Goal: Information Seeking & Learning: Learn about a topic

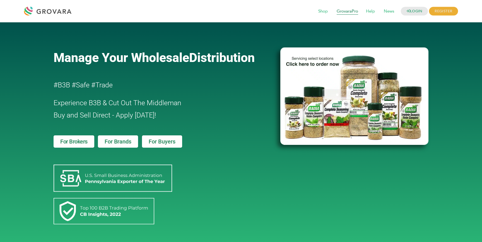
click at [347, 11] on span "GrovaraPro" at bounding box center [346, 11] width 29 height 11
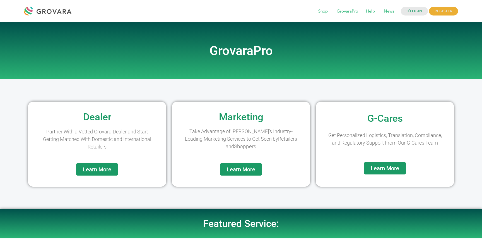
click at [240, 171] on span "Learn More" at bounding box center [241, 169] width 28 height 6
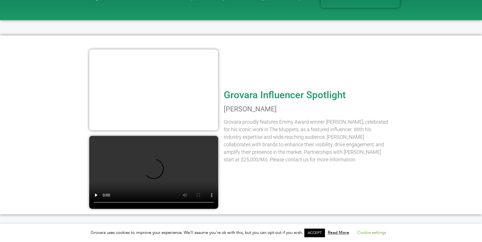
scroll to position [704, 0]
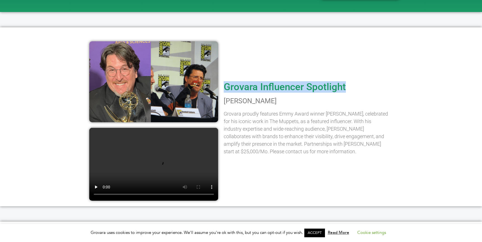
drag, startPoint x: 225, startPoint y: 85, endPoint x: 364, endPoint y: 89, distance: 139.1
click at [364, 89] on h2 "Grovara Influencer Spotlight" at bounding box center [306, 87] width 166 height 10
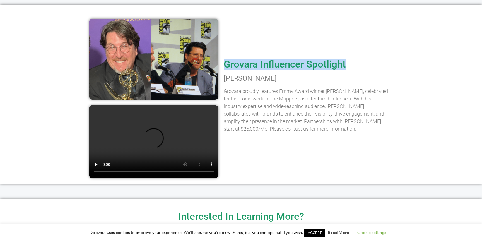
scroll to position [716, 0]
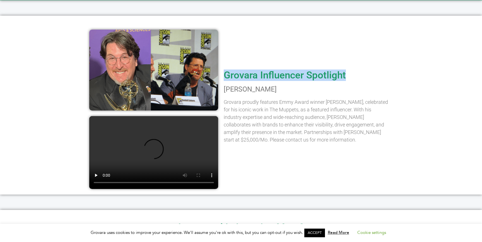
click at [253, 80] on div "Grovara Influencer Spotlight [PERSON_NAME] Grovara proudly features Emmy Award …" at bounding box center [307, 104] width 172 height 173
